Goal: Check status: Check status

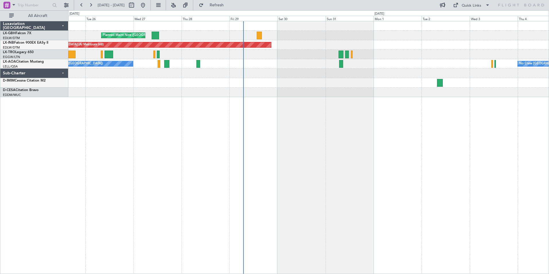
click at [282, 86] on div "Planned Maint Nice ([GEOGRAPHIC_DATA]) Unplanned Maint [GEOGRAPHIC_DATA] (Al Ma…" at bounding box center [308, 59] width 481 height 76
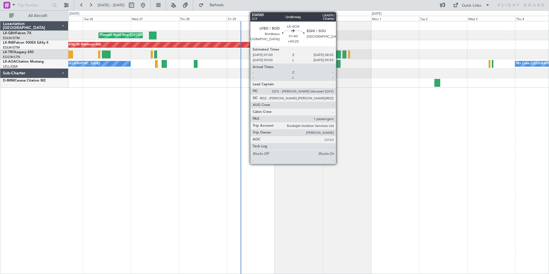
click at [339, 64] on div at bounding box center [339, 64] width 4 height 8
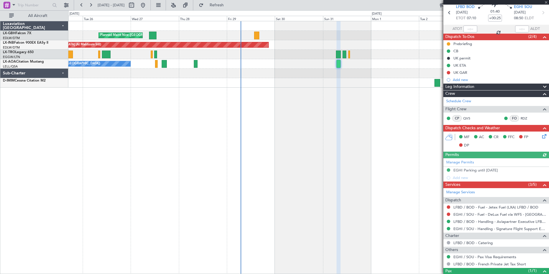
scroll to position [45, 0]
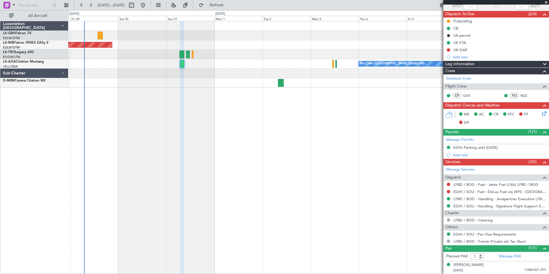
click at [259, 129] on div "Planned Maint Nice ([GEOGRAPHIC_DATA]) Unplanned Maint [GEOGRAPHIC_DATA] (Al Ma…" at bounding box center [308, 147] width 481 height 253
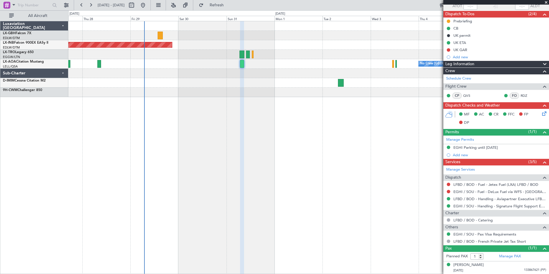
click at [335, 144] on div "Planned Maint Nice ([GEOGRAPHIC_DATA]) Unplanned Maint [GEOGRAPHIC_DATA] (Al Ma…" at bounding box center [308, 147] width 481 height 253
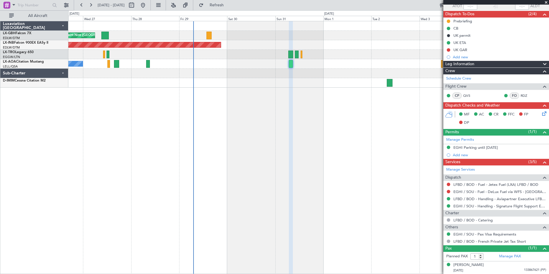
click at [252, 113] on div "Planned Maint Nice ([GEOGRAPHIC_DATA]) Unplanned Maint [GEOGRAPHIC_DATA] (Al Ma…" at bounding box center [308, 147] width 481 height 253
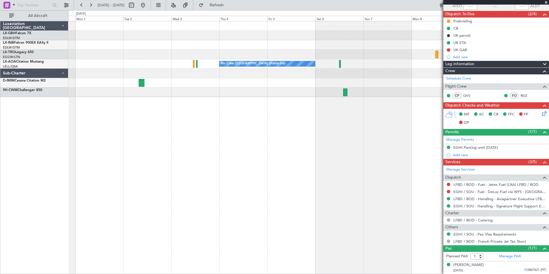
click at [130, 114] on div "Unplanned Maint [GEOGRAPHIC_DATA] (Al Maktoum Intl) Planned [GEOGRAPHIC_DATA] N…" at bounding box center [308, 147] width 481 height 253
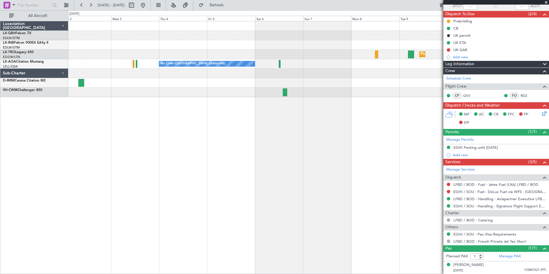
click at [224, 122] on div "Planned Maint Dusseldorf No Crew [GEOGRAPHIC_DATA] (Dublin Intl) No Crew Sabade…" at bounding box center [308, 147] width 481 height 253
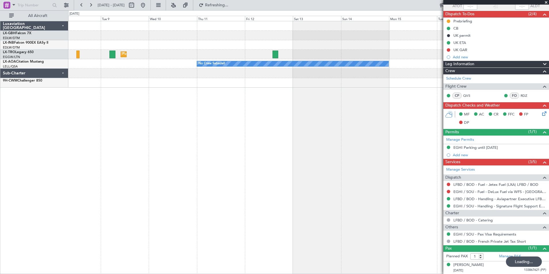
click at [230, 124] on div "Planned Maint Dusseldorf No Crew Sabadell No Crew [GEOGRAPHIC_DATA] (Dublin Int…" at bounding box center [308, 147] width 481 height 253
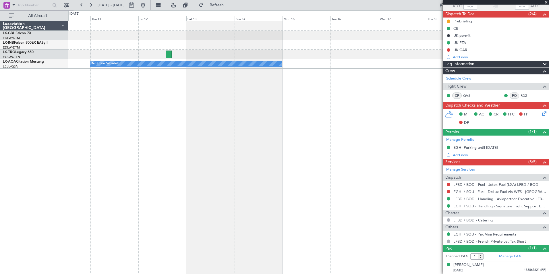
click at [180, 122] on div "Planned Maint Dusseldorf No Crew Sabadell" at bounding box center [308, 147] width 481 height 253
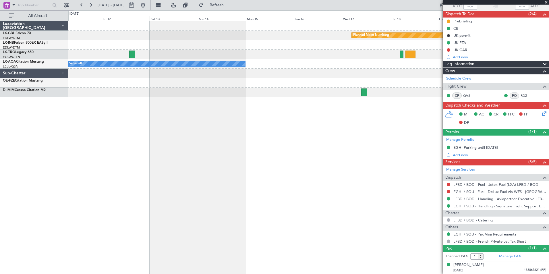
click at [392, 122] on div "Planned Maint Nurnberg Planned [GEOGRAPHIC_DATA] No Crew Sabadell No Crew Sabad…" at bounding box center [308, 147] width 481 height 253
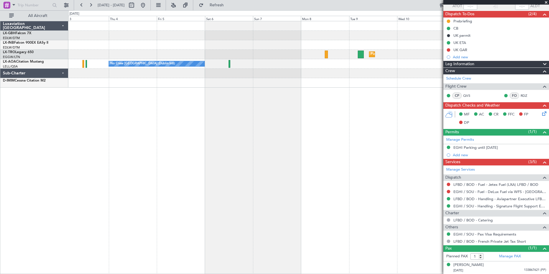
click at [430, 139] on div "Planned Maint Dusseldorf No Crew Sabadell No Crew [GEOGRAPHIC_DATA] (Dublin Int…" at bounding box center [308, 147] width 481 height 253
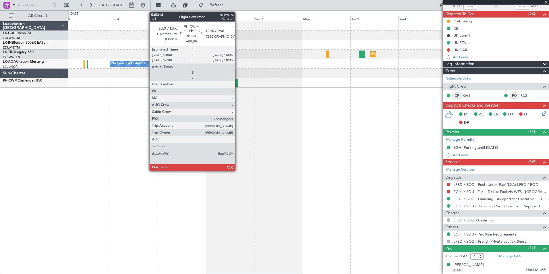
click at [238, 81] on div at bounding box center [236, 83] width 4 height 8
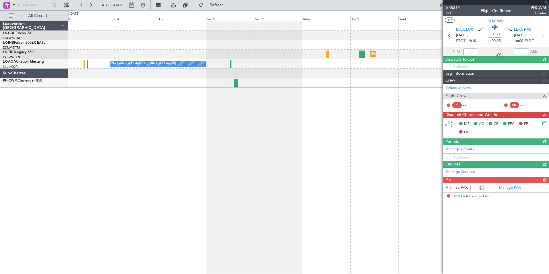
type input "15"
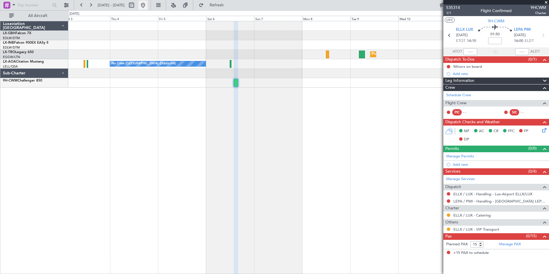
click at [148, 3] on button at bounding box center [143, 5] width 9 height 9
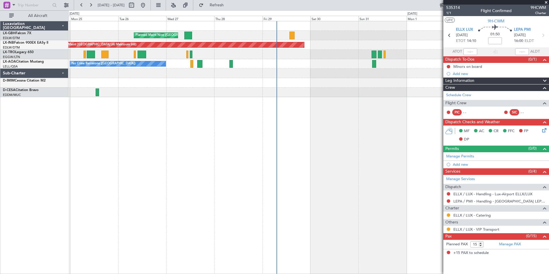
click at [279, 140] on div "Planned Maint Nice ([GEOGRAPHIC_DATA]) Unplanned Maint [GEOGRAPHIC_DATA] (Al Ma…" at bounding box center [308, 147] width 481 height 253
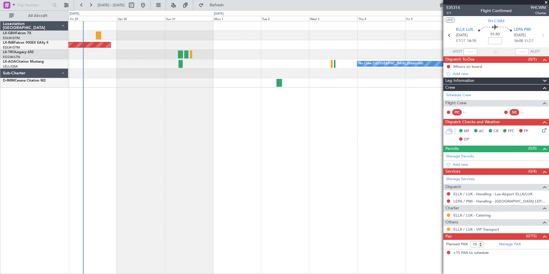
click at [222, 96] on div "Planned Maint Nice ([GEOGRAPHIC_DATA]) Unplanned Maint [GEOGRAPHIC_DATA] (Al Ma…" at bounding box center [308, 147] width 481 height 253
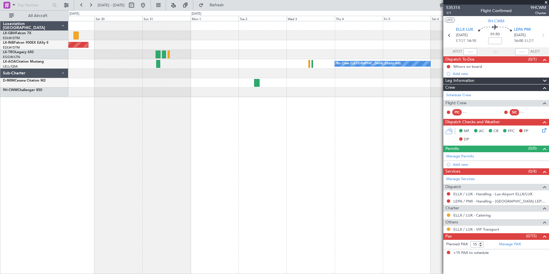
click at [108, 166] on div "Planned Maint Nice ([GEOGRAPHIC_DATA]) Unplanned Maint [GEOGRAPHIC_DATA] (Al Ma…" at bounding box center [308, 147] width 481 height 253
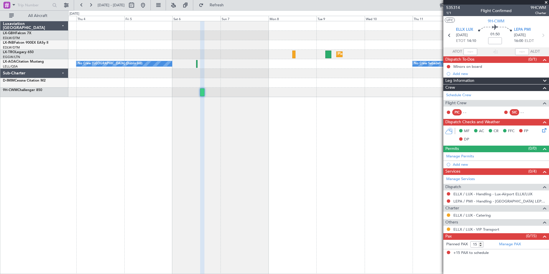
click at [216, 103] on div "Planned Maint Dusseldorf No Crew [GEOGRAPHIC_DATA] (Dublin Intl) No Crew Sabade…" at bounding box center [308, 147] width 481 height 253
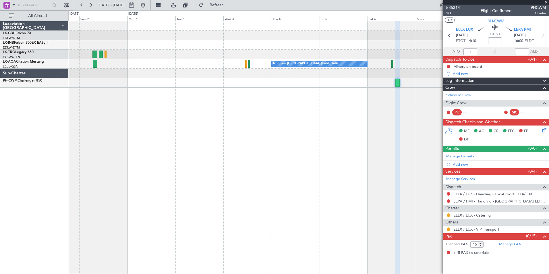
click at [388, 158] on div "Unplanned Maint [GEOGRAPHIC_DATA] (Al Maktoum Intl) Planned [GEOGRAPHIC_DATA] N…" at bounding box center [308, 147] width 481 height 253
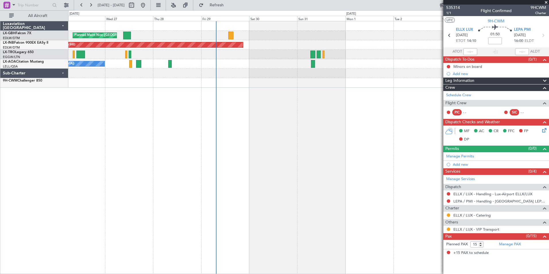
click at [348, 174] on div "Planned Maint Nice ([GEOGRAPHIC_DATA]) Unplanned Maint [GEOGRAPHIC_DATA] (Al Ma…" at bounding box center [308, 147] width 481 height 253
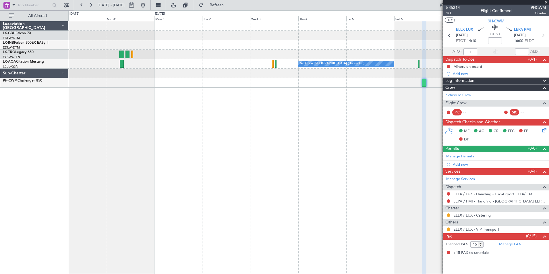
click at [139, 185] on div "Unplanned Maint [GEOGRAPHIC_DATA] (Al Maktoum Intl) Planned [GEOGRAPHIC_DATA] N…" at bounding box center [308, 147] width 481 height 253
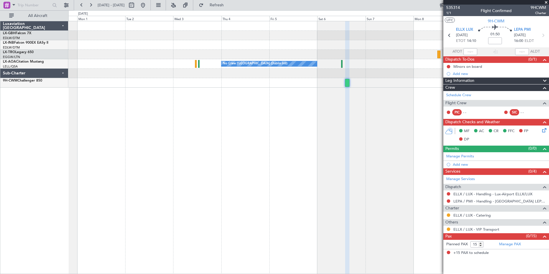
click at [172, 179] on div "Unplanned Maint [GEOGRAPHIC_DATA] (Al Maktoum Intl) Planned [GEOGRAPHIC_DATA] N…" at bounding box center [308, 147] width 481 height 253
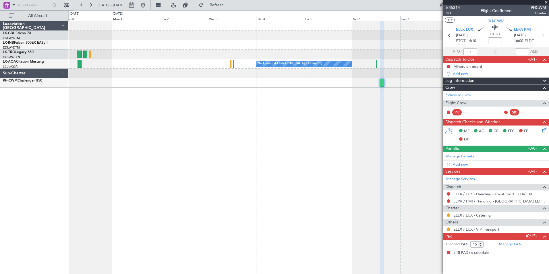
click at [284, 170] on div "Unplanned Maint [GEOGRAPHIC_DATA] (Al Maktoum Intl) Planned [GEOGRAPHIC_DATA] N…" at bounding box center [308, 147] width 481 height 253
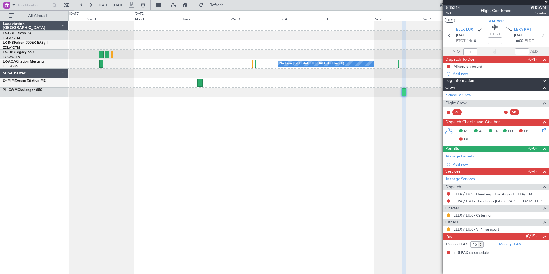
click at [112, 228] on div "Unplanned Maint [GEOGRAPHIC_DATA] (Al Maktoum Intl) Planned [GEOGRAPHIC_DATA] N…" at bounding box center [308, 147] width 481 height 253
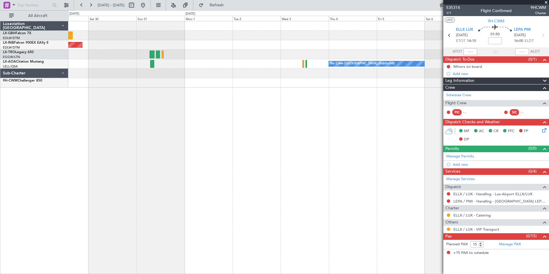
click at [400, 153] on div "Planned Maint Nice ([GEOGRAPHIC_DATA]) Unplanned Maint [GEOGRAPHIC_DATA] (Al Ma…" at bounding box center [308, 147] width 481 height 253
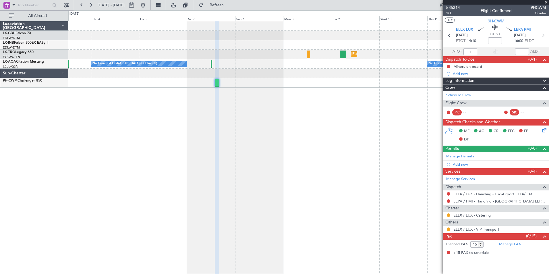
click at [149, 152] on div "Planned Maint Dusseldorf No Crew [GEOGRAPHIC_DATA] (Dublin Intl) No Crew Sabade…" at bounding box center [308, 147] width 481 height 253
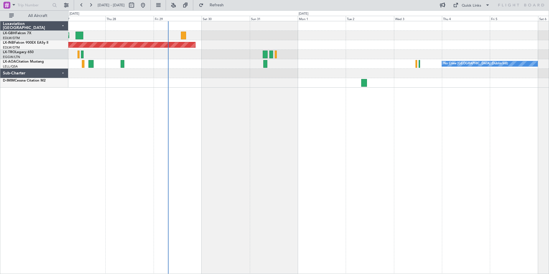
click at [131, 126] on div "Planned Maint Nice ([GEOGRAPHIC_DATA]) Unplanned Maint [GEOGRAPHIC_DATA] (Al Ma…" at bounding box center [308, 147] width 481 height 253
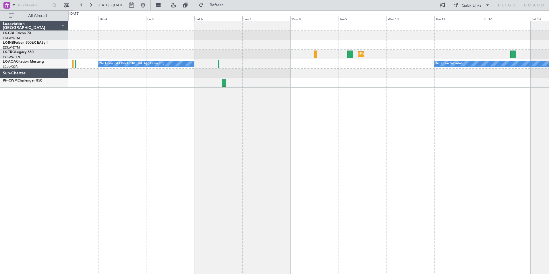
click at [433, 126] on div "Planned Maint Dusseldorf No Crew Sabadell No Crew [GEOGRAPHIC_DATA] (Dublin Int…" at bounding box center [308, 147] width 481 height 253
